Goal: Transaction & Acquisition: Book appointment/travel/reservation

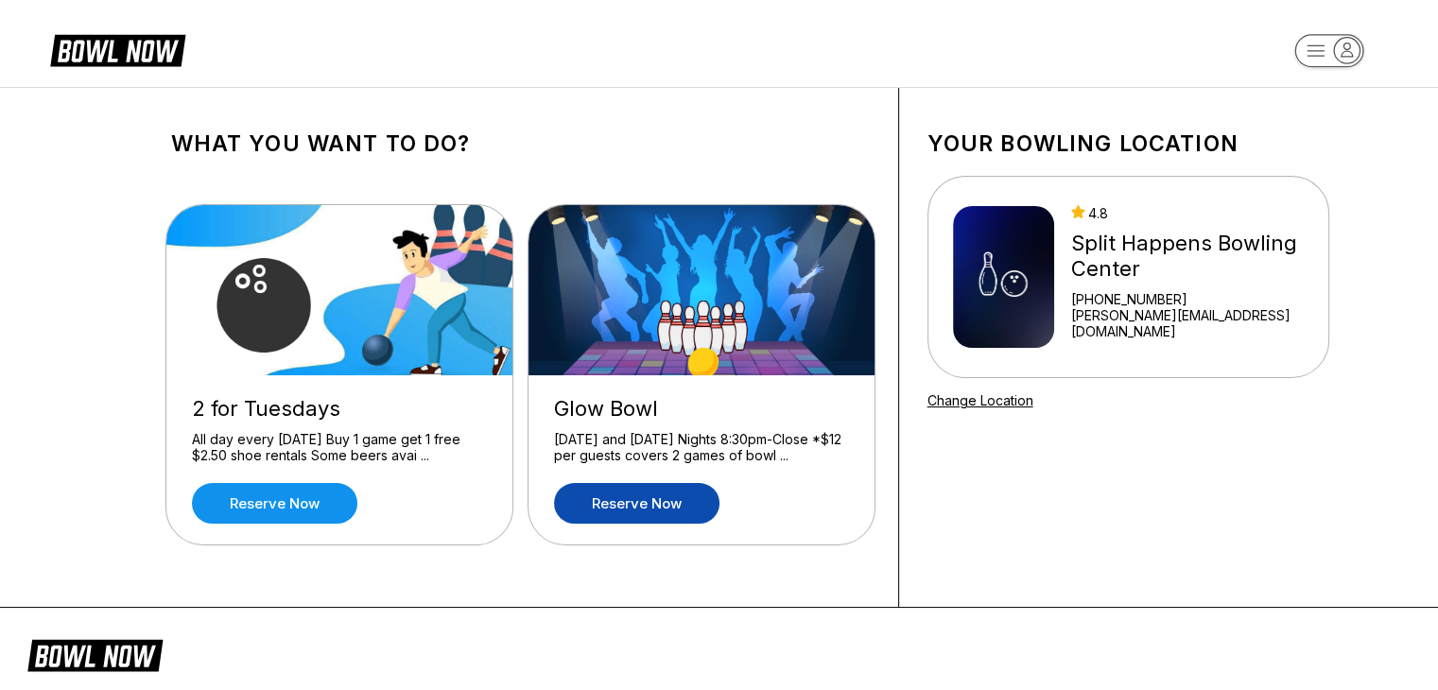
click at [633, 505] on link "Reserve now" at bounding box center [636, 503] width 165 height 41
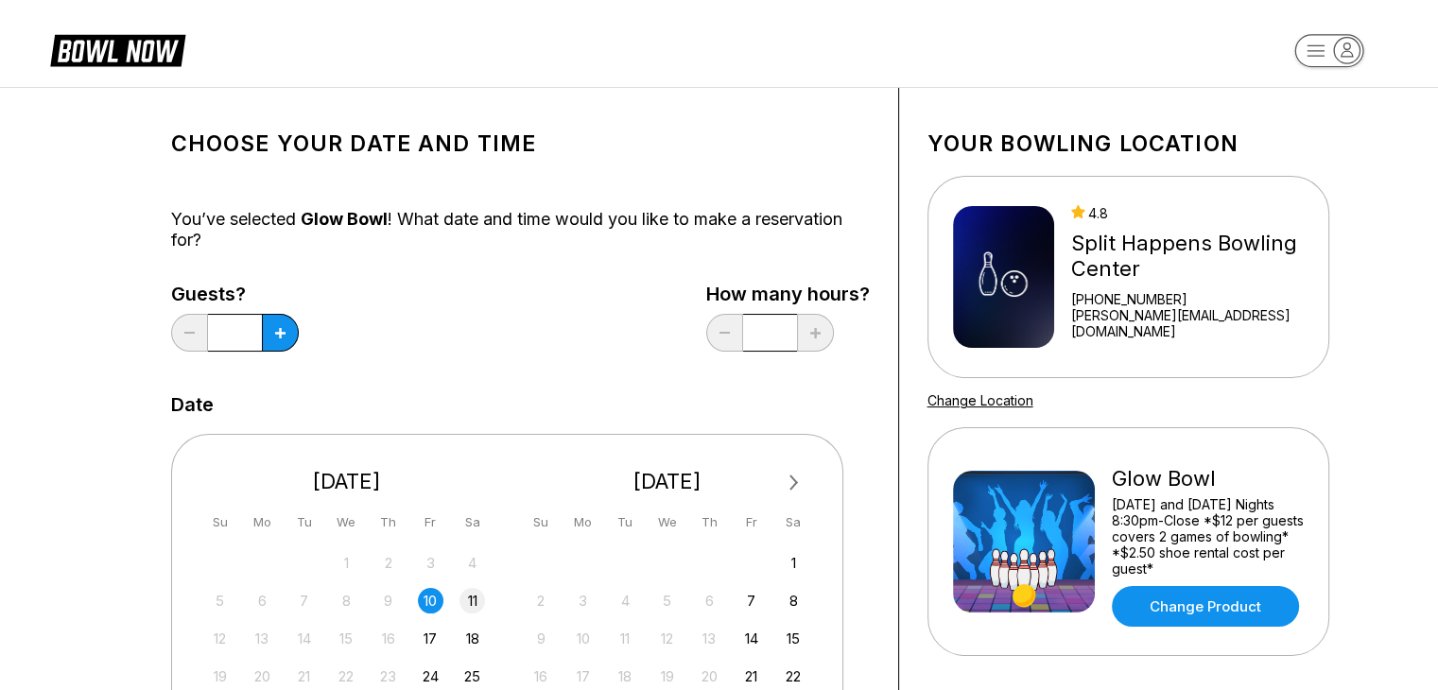
click at [470, 593] on div "11" at bounding box center [473, 601] width 26 height 26
click at [291, 330] on button at bounding box center [280, 333] width 37 height 38
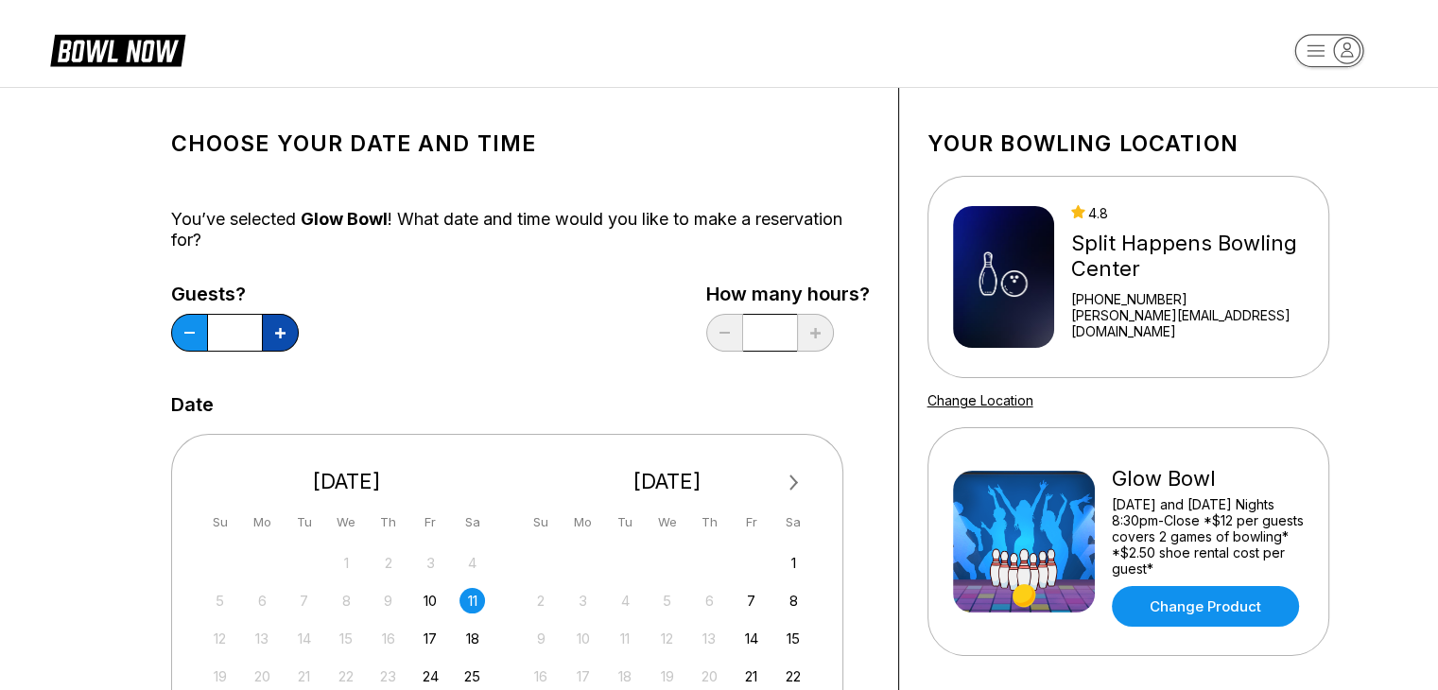
click at [291, 330] on button at bounding box center [280, 333] width 37 height 38
type input "*"
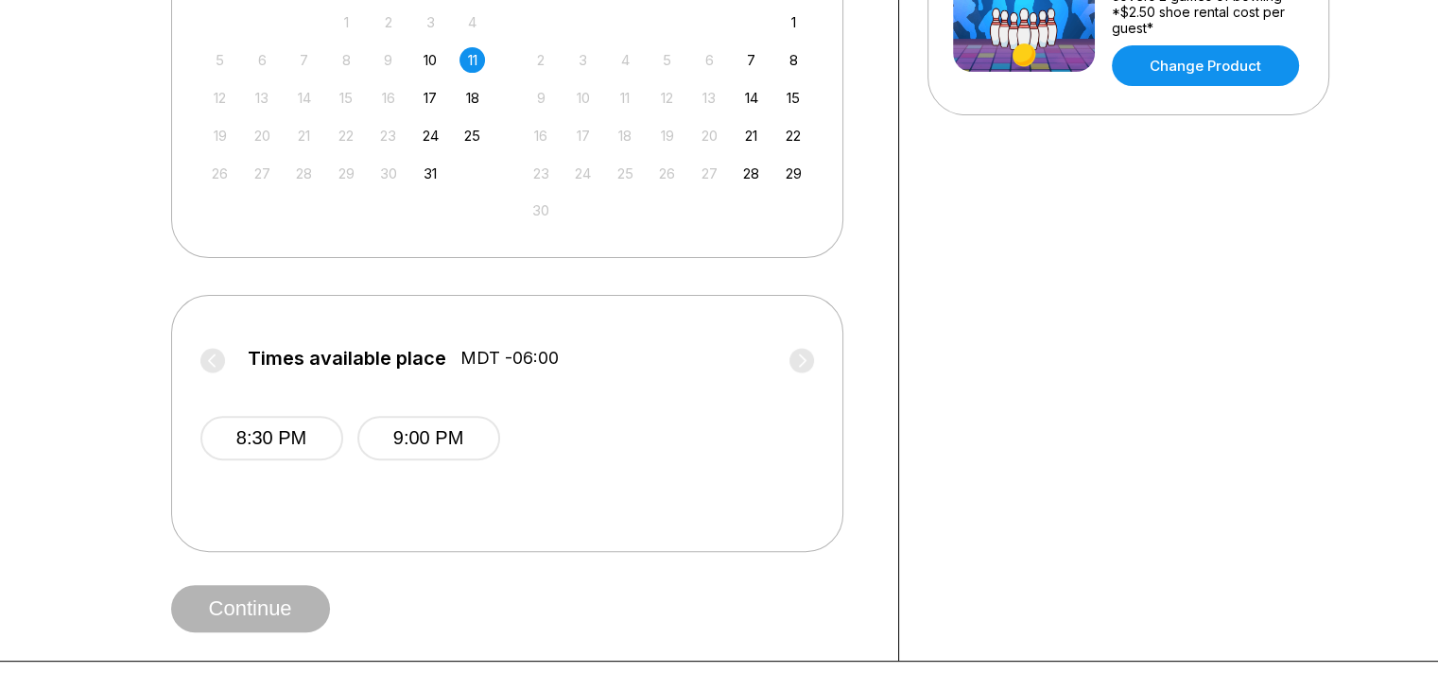
scroll to position [594, 0]
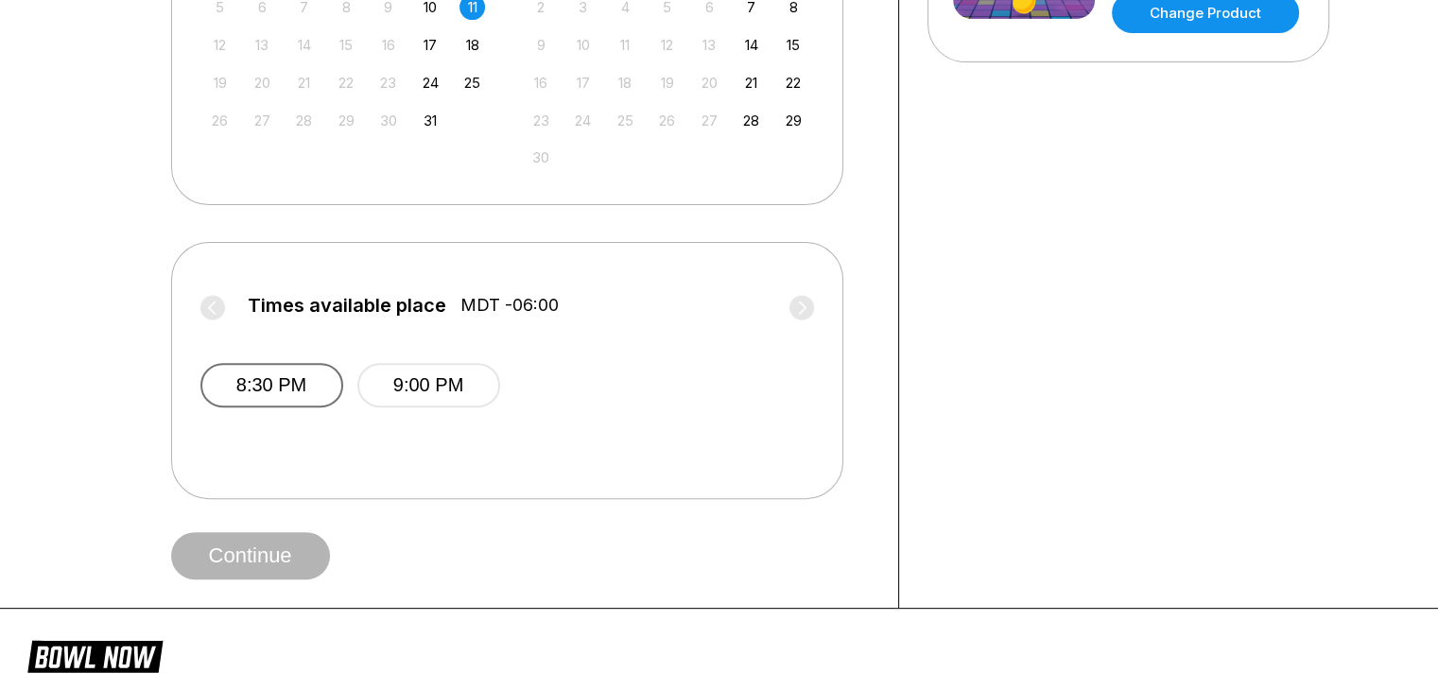
click at [289, 394] on button "8:30 PM" at bounding box center [271, 385] width 143 height 44
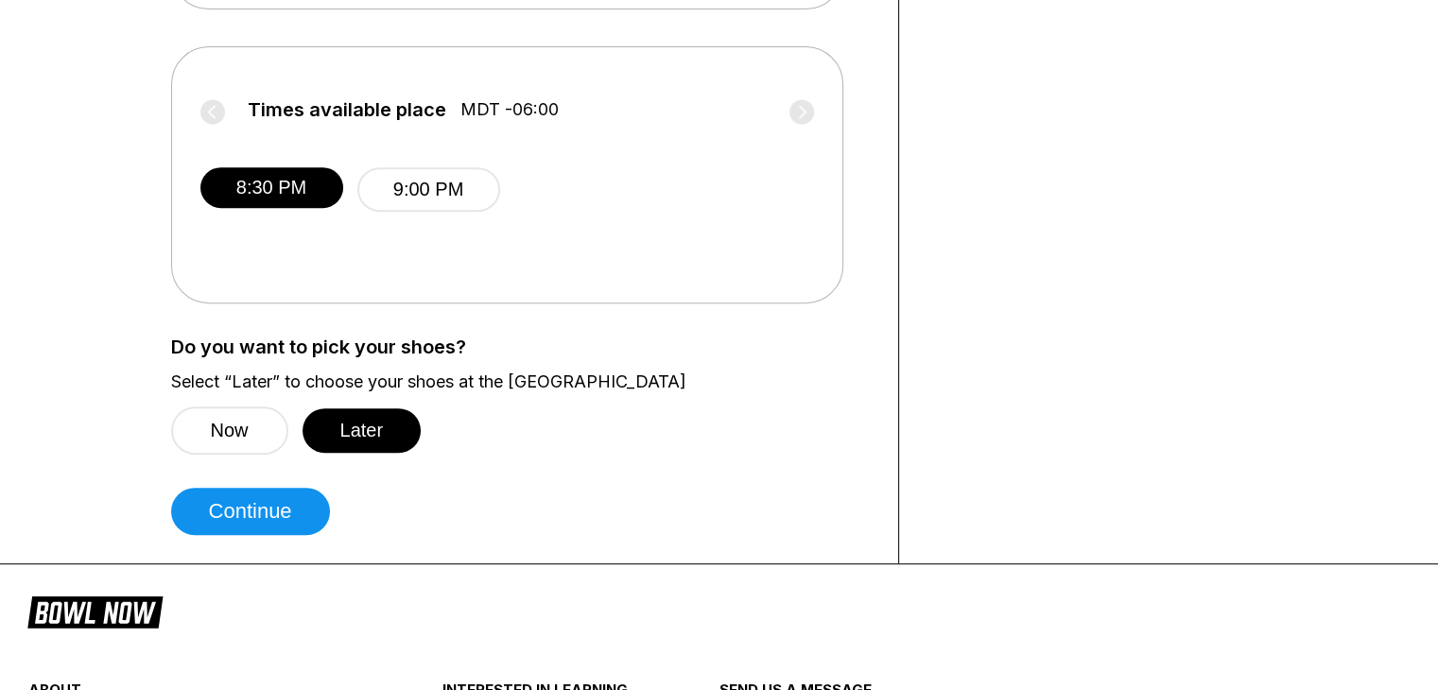
scroll to position [790, 0]
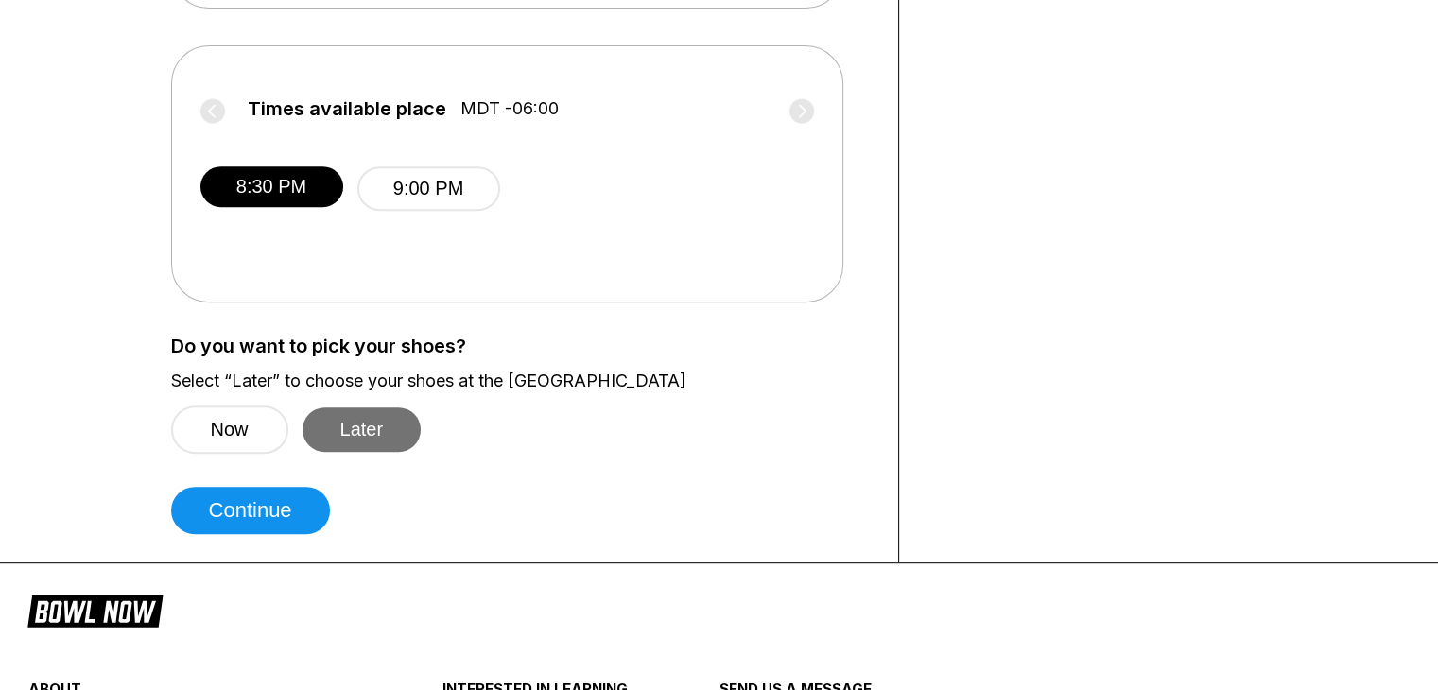
click at [377, 442] on button "Later" at bounding box center [362, 430] width 119 height 44
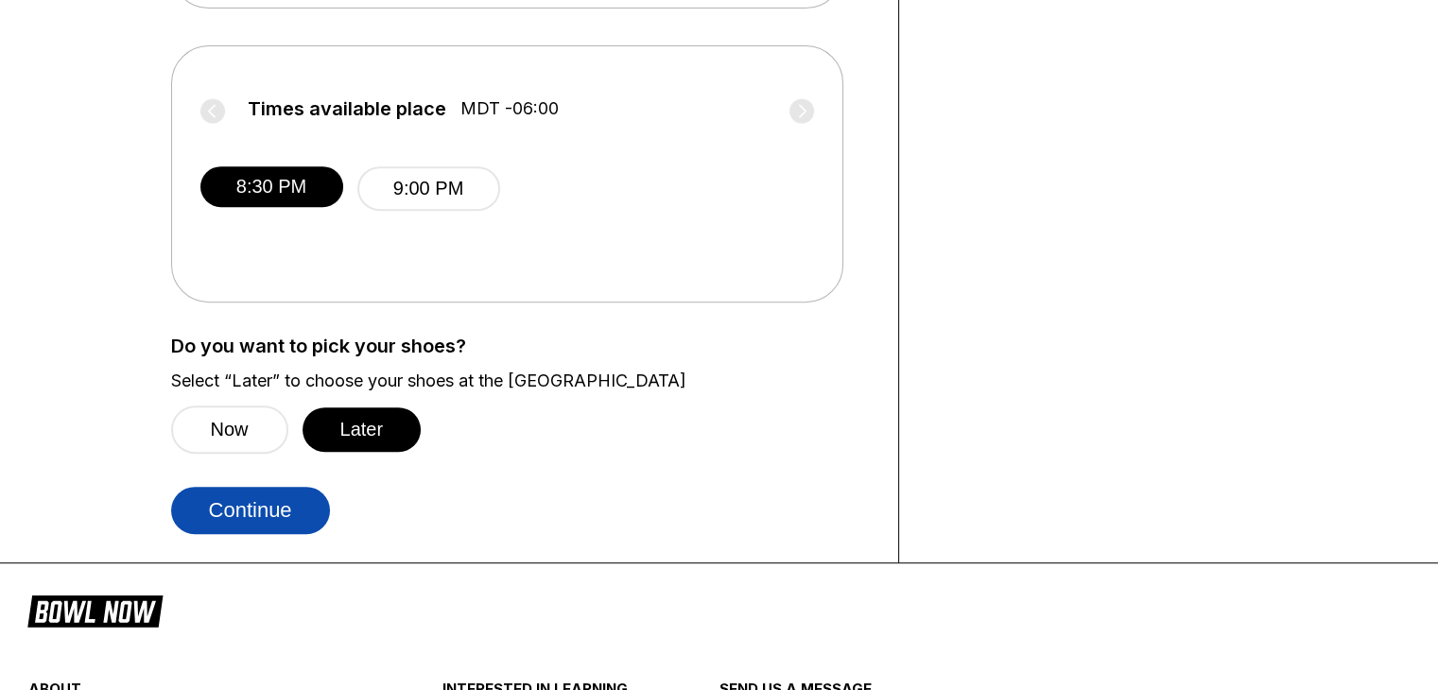
click at [301, 506] on button "Continue" at bounding box center [250, 510] width 159 height 47
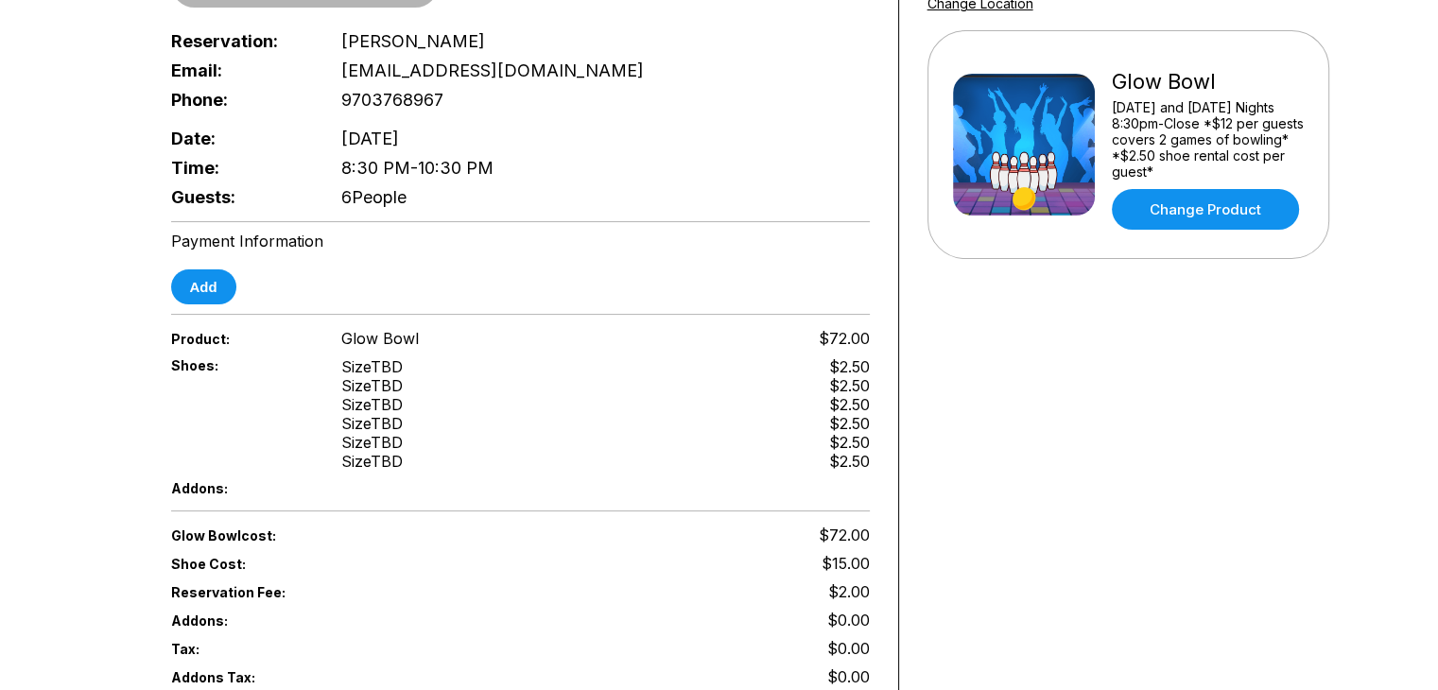
scroll to position [384, 0]
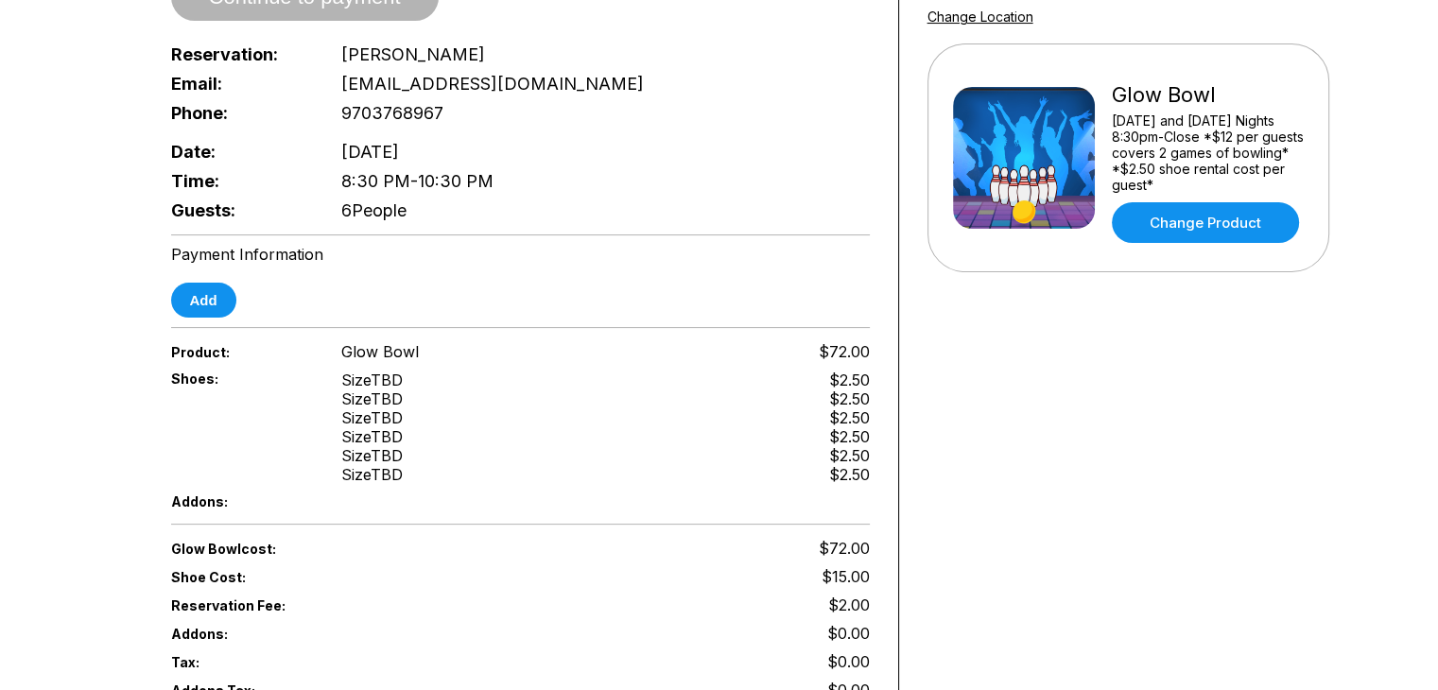
click at [214, 304] on div "Reservation slot expires in 09:36 Reservation Summary You're so close! To final…" at bounding box center [521, 285] width 756 height 1162
click at [214, 293] on button "Add" at bounding box center [203, 300] width 65 height 35
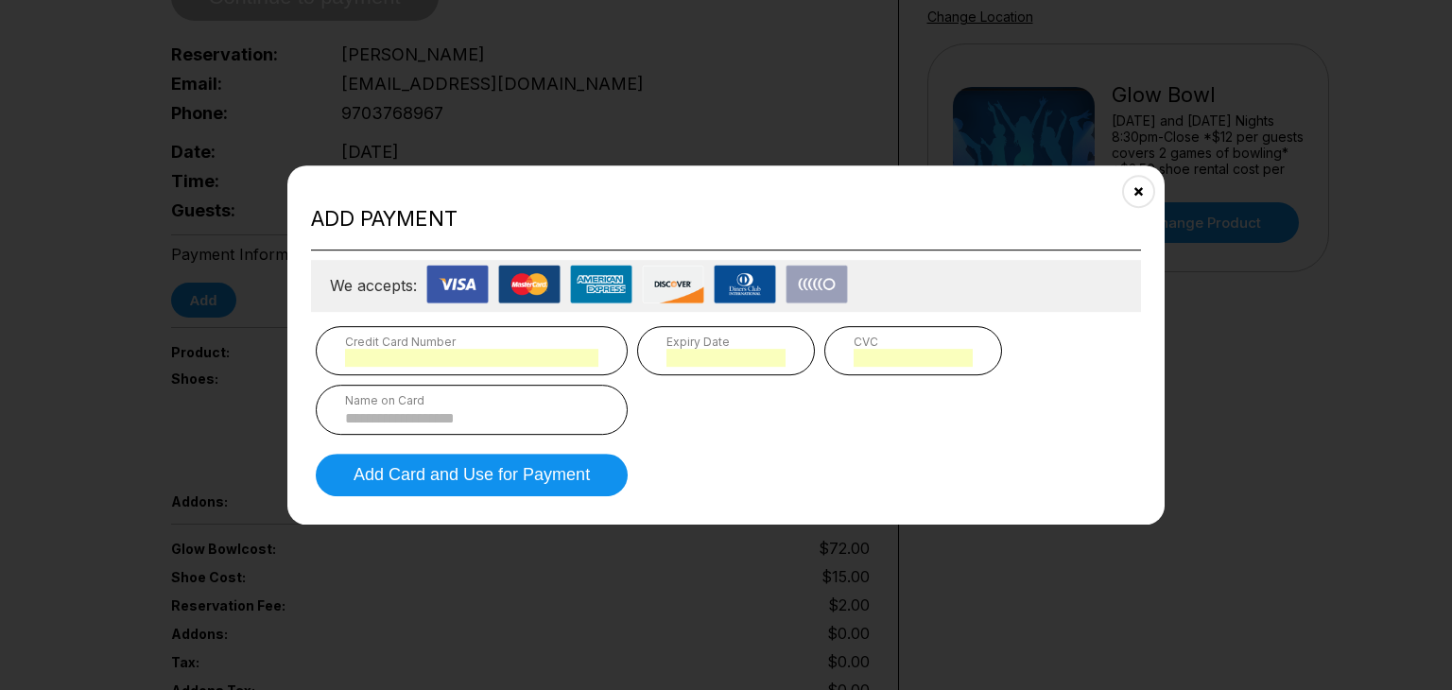
click at [449, 406] on div "Name on Card" at bounding box center [471, 400] width 253 height 14
click at [411, 417] on input at bounding box center [471, 418] width 253 height 16
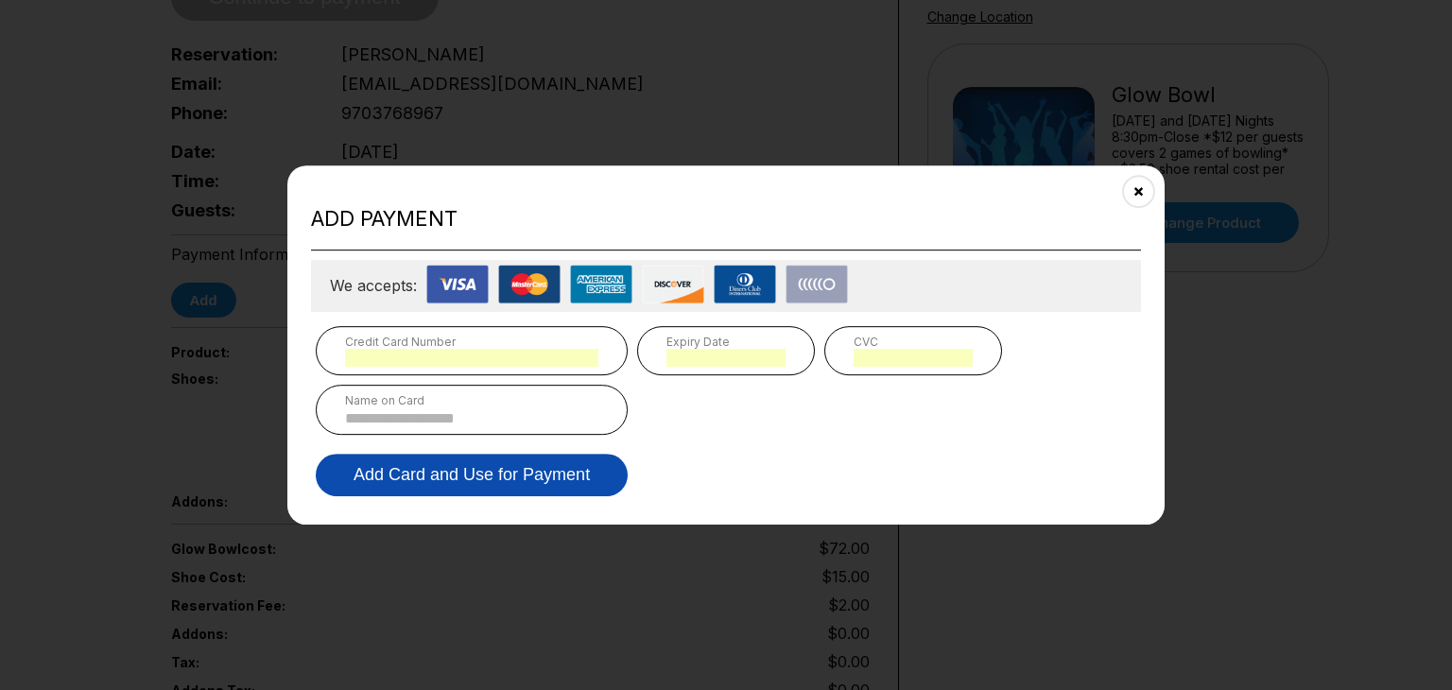
type input "**********"
type input "*"
click at [516, 474] on button "Add Card and Use for Payment" at bounding box center [472, 475] width 312 height 43
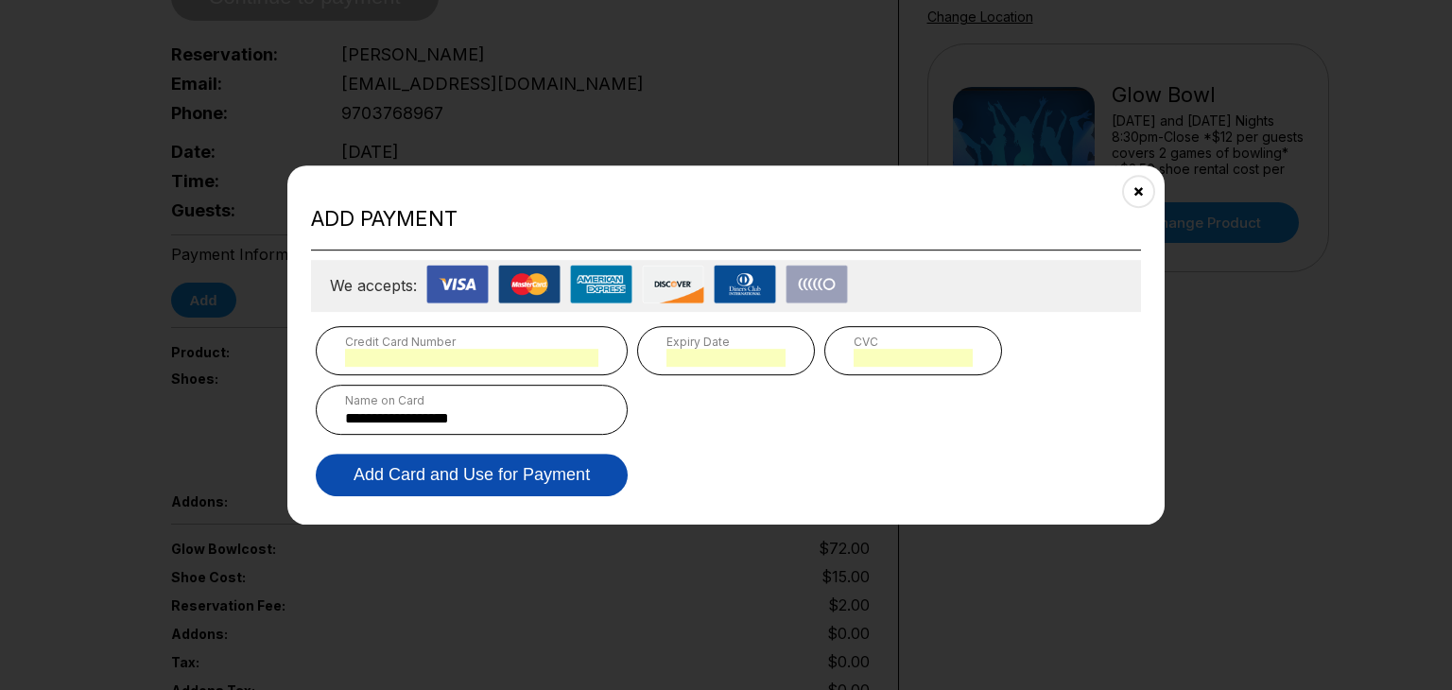
click at [516, 474] on button "Add Card and Use for Payment" at bounding box center [472, 475] width 312 height 43
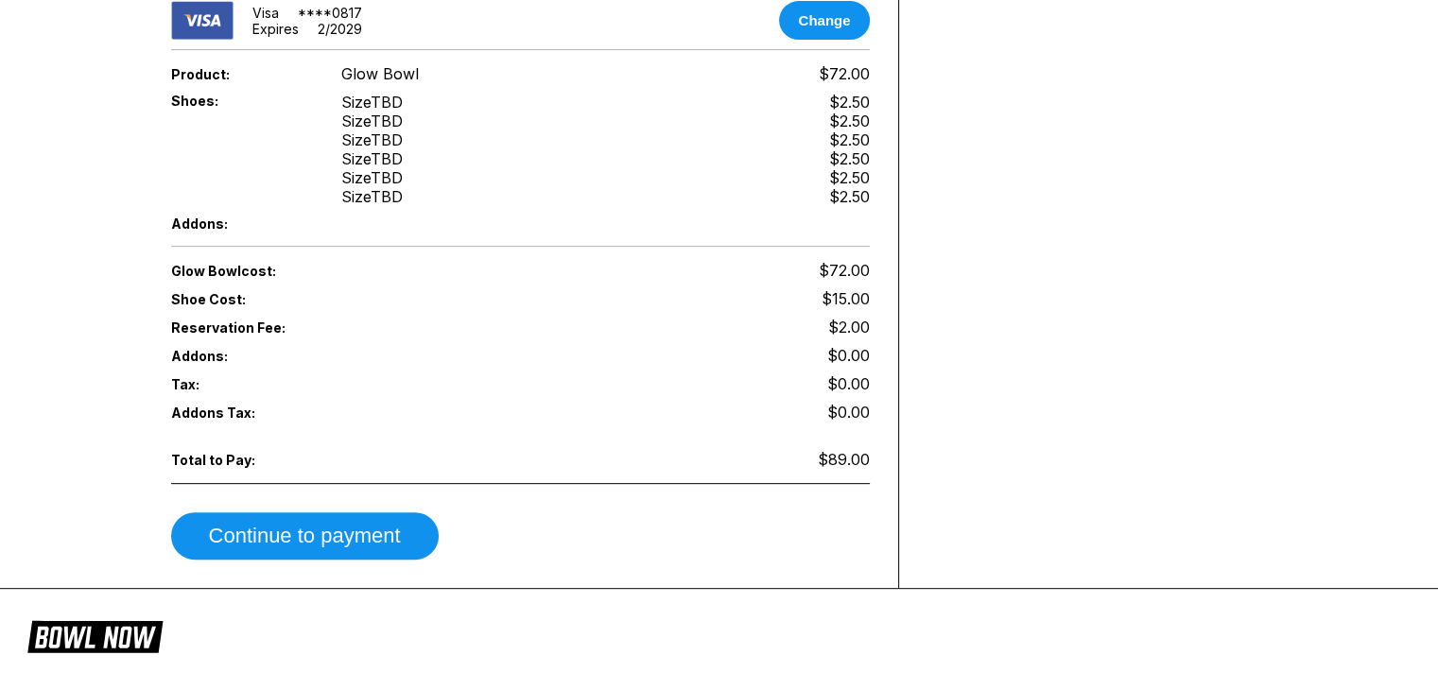
scroll to position [671, 0]
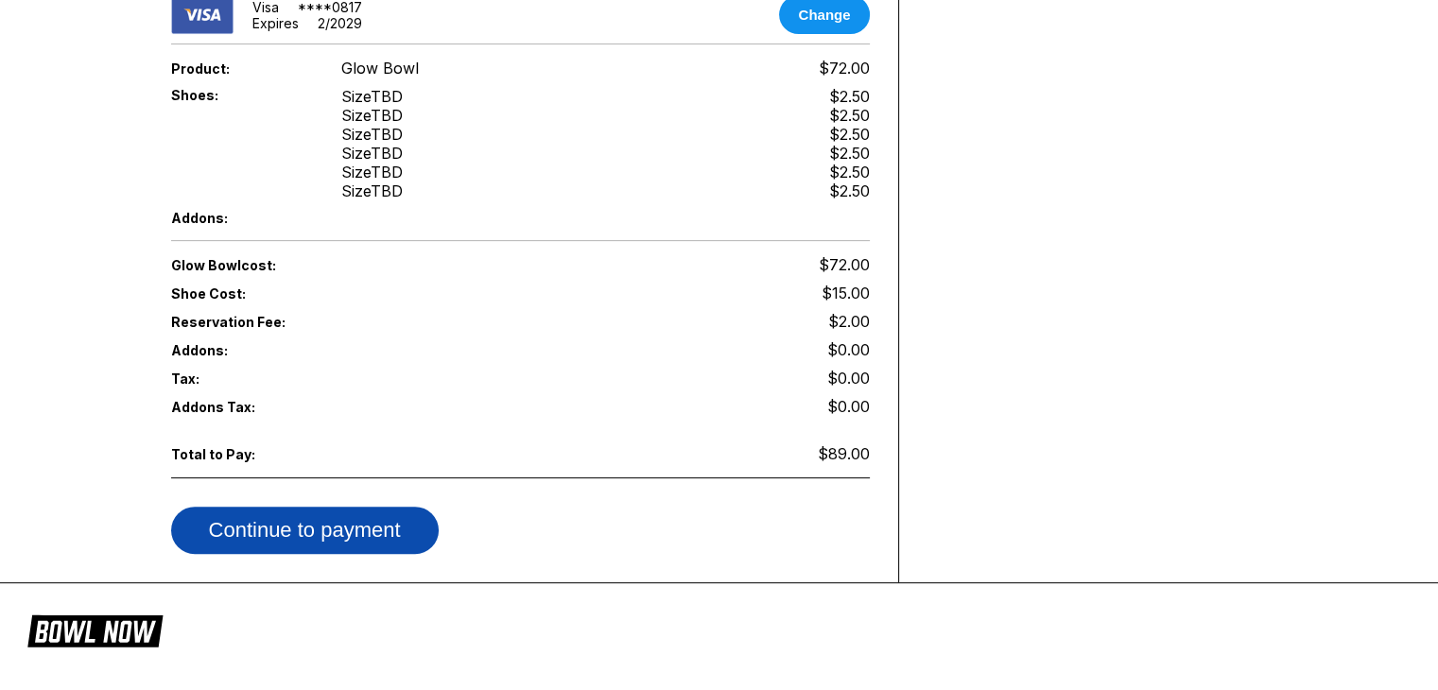
click at [346, 507] on button "Continue to payment" at bounding box center [305, 530] width 268 height 47
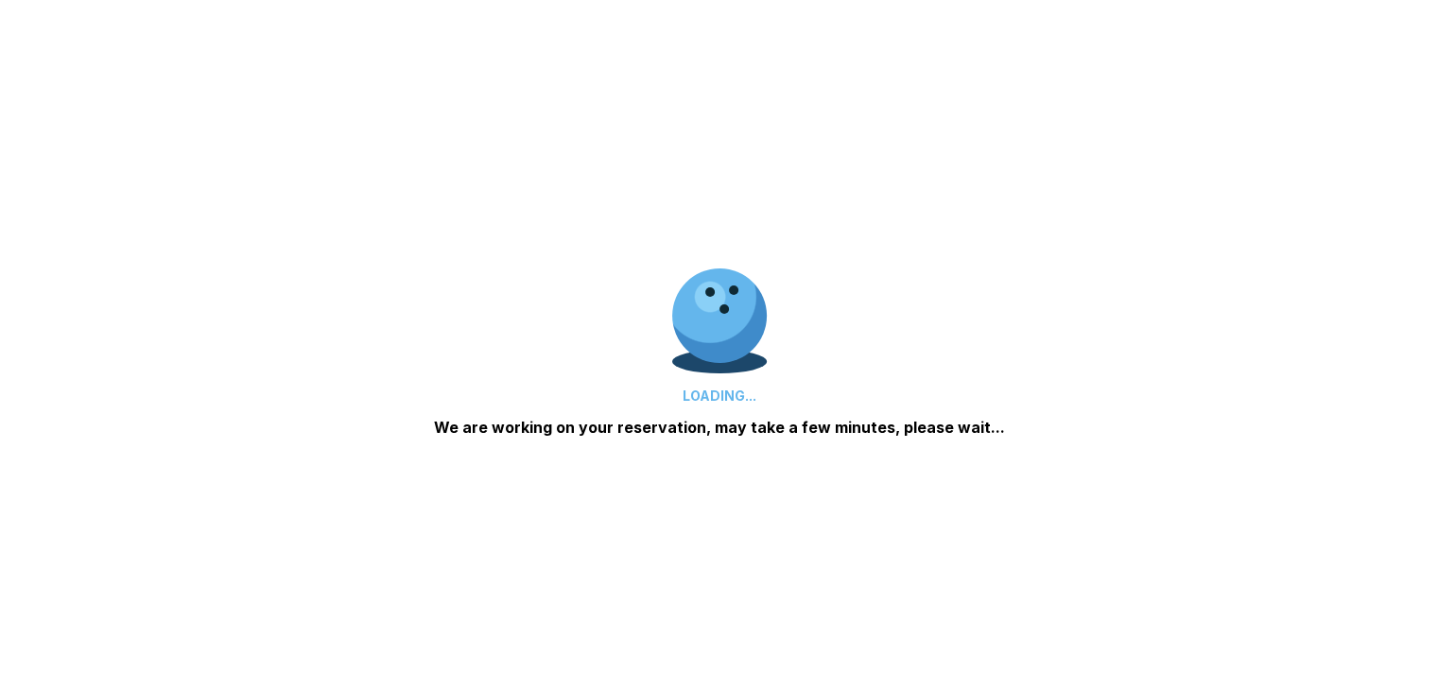
scroll to position [468, 0]
